Goal: Information Seeking & Learning: Learn about a topic

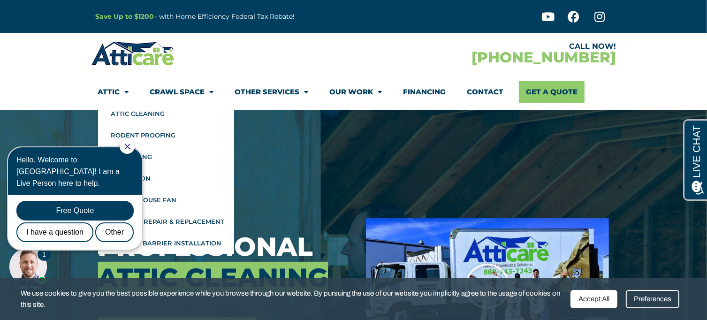
click at [112, 89] on link "Attic" at bounding box center [113, 92] width 31 height 22
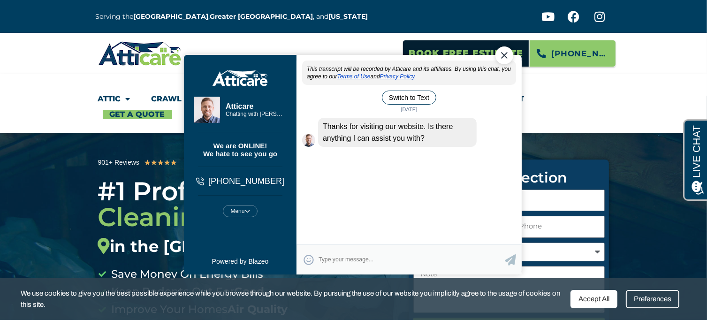
click at [503, 56] on div "Close Chat" at bounding box center [504, 55] width 18 height 18
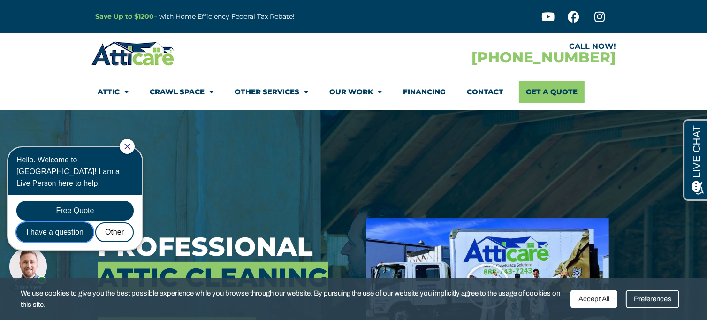
click at [62, 222] on div "I have a question" at bounding box center [54, 232] width 77 height 20
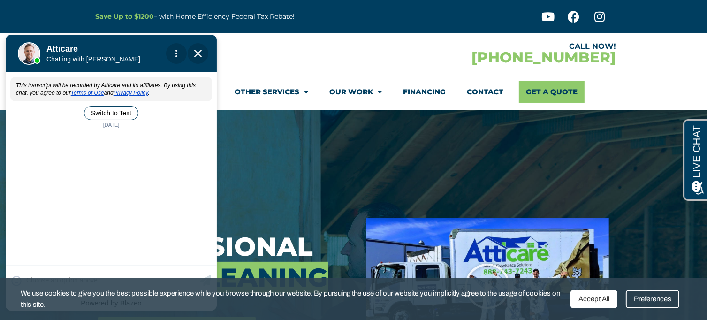
click at [28, 144] on div "This transcript will be recorded by Atticare and its affiliates. By using this …" at bounding box center [111, 167] width 211 height 189
click at [31, 146] on div "This transcript will be recorded by Atticare and its affiliates. By using this …" at bounding box center [111, 167] width 211 height 189
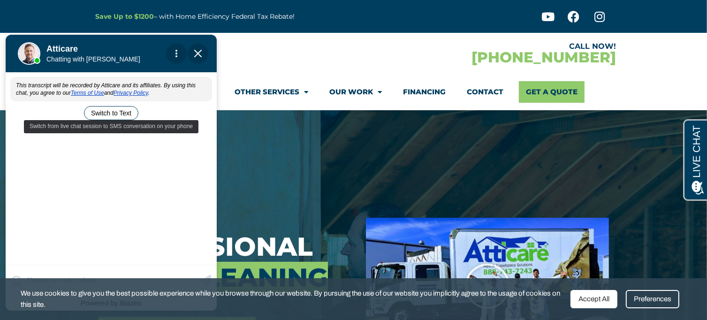
click at [116, 113] on button "Switch to Text" at bounding box center [111, 113] width 54 height 14
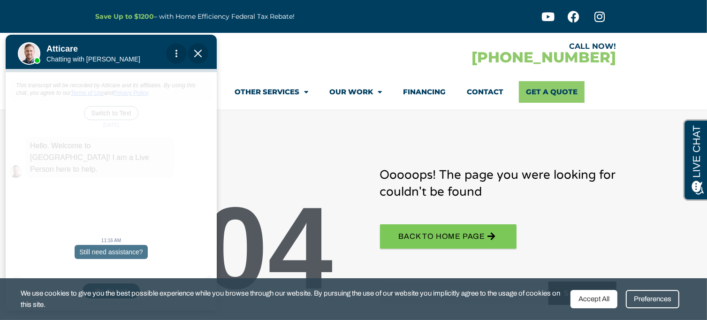
click at [199, 53] on img "Close Chat" at bounding box center [198, 53] width 8 height 8
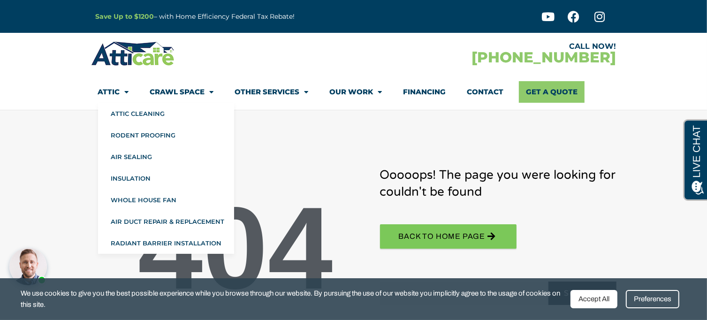
click at [109, 90] on link "Attic" at bounding box center [113, 92] width 31 height 22
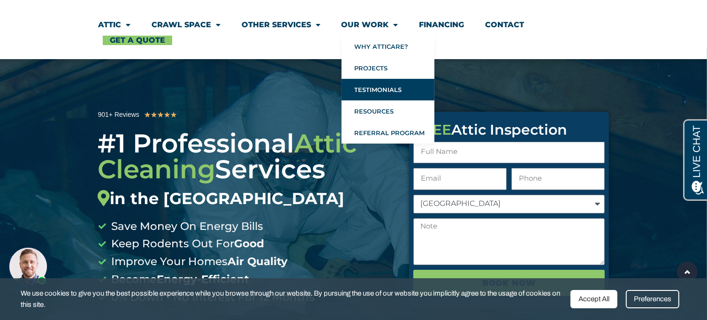
scroll to position [47, 0]
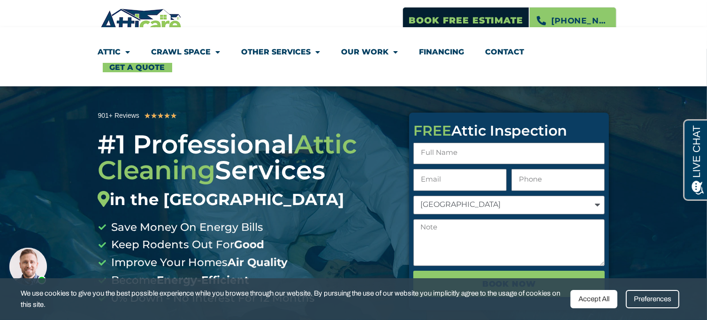
click at [440, 52] on link "Financing" at bounding box center [441, 52] width 45 height 22
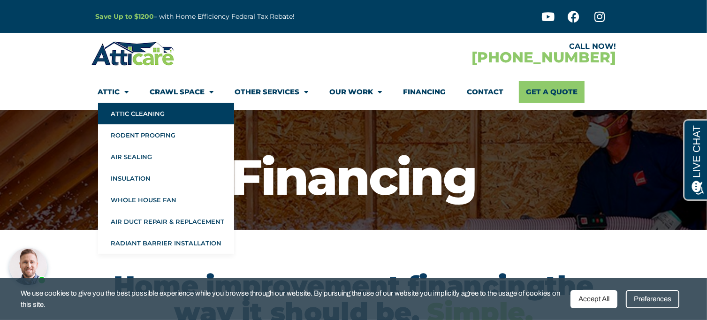
click at [118, 113] on link "Attic Cleaning" at bounding box center [166, 114] width 136 height 22
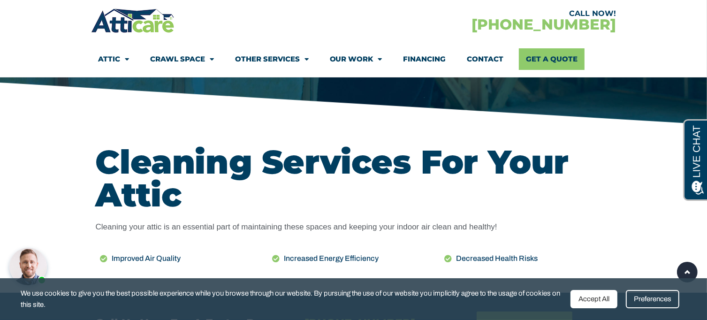
scroll to position [328, 0]
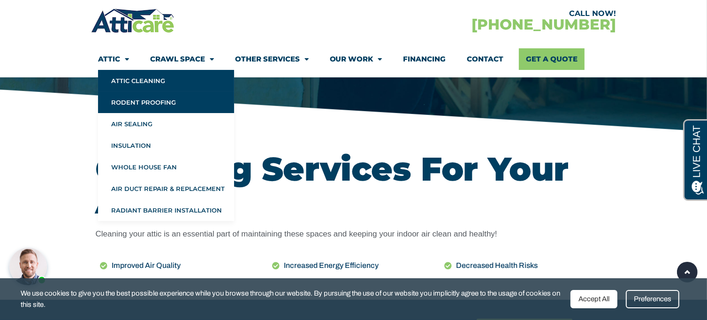
click at [121, 100] on link "Rodent Proofing" at bounding box center [166, 102] width 136 height 22
